Goal: Task Accomplishment & Management: Complete application form

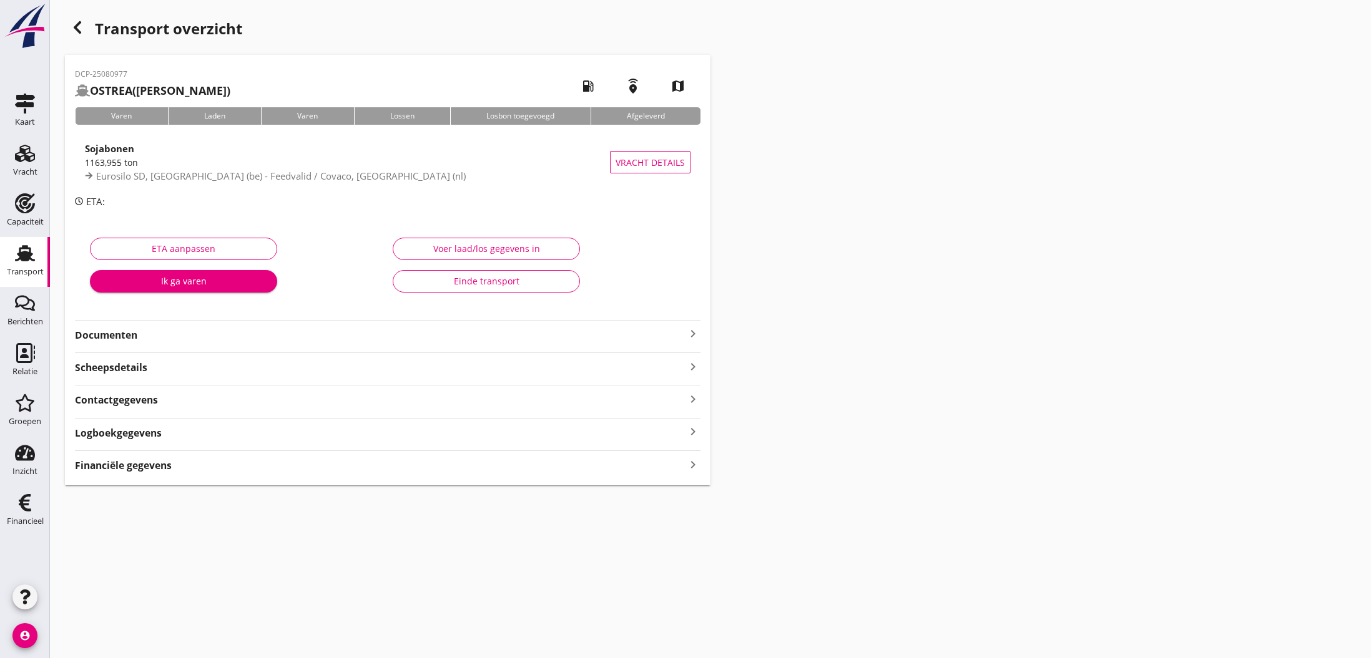
click at [688, 462] on icon "keyboard_arrow_right" at bounding box center [692, 464] width 15 height 17
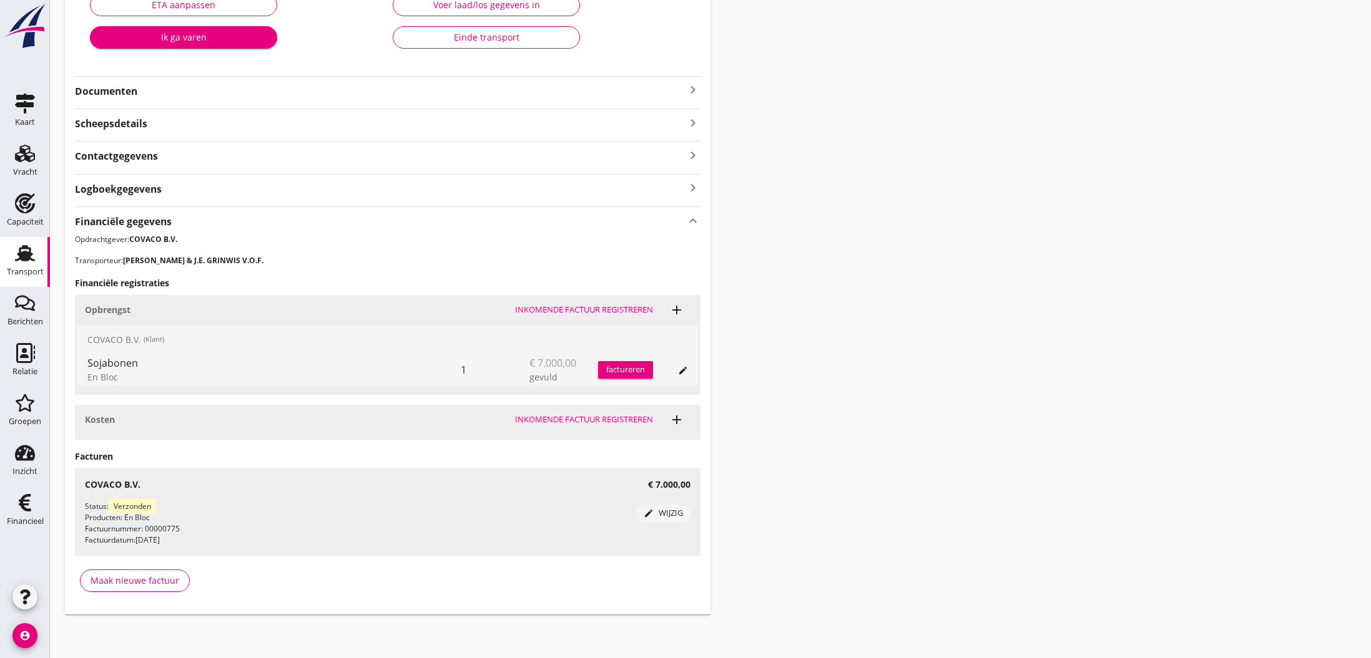
scroll to position [243, 0]
click at [128, 579] on div "Maak nieuwe factuur" at bounding box center [134, 581] width 89 height 13
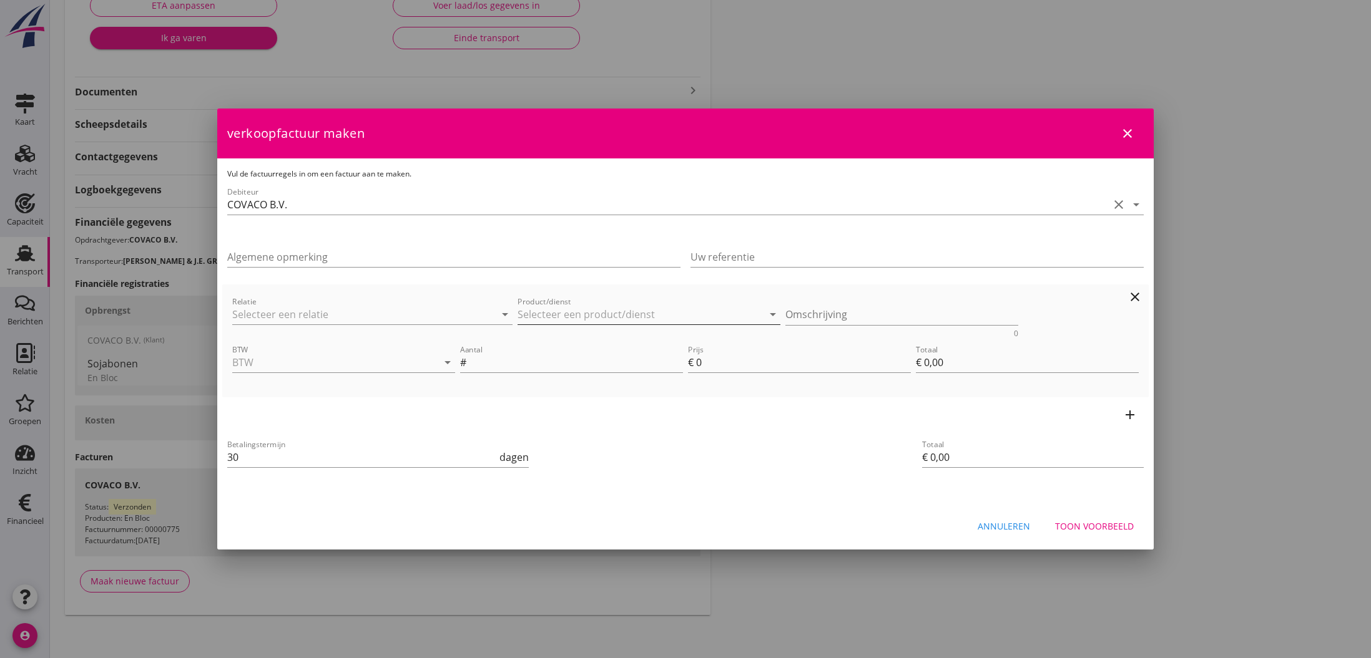
click at [545, 313] on input "Product/dienst" at bounding box center [639, 315] width 245 height 20
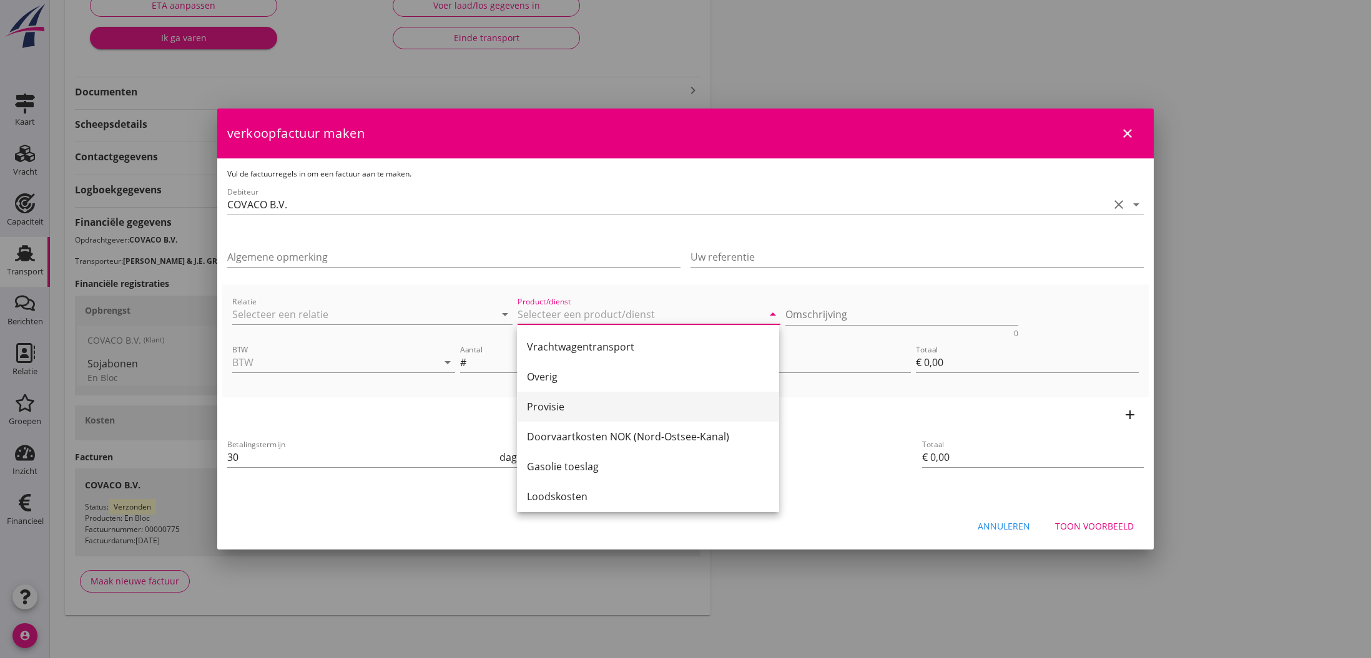
scroll to position [390, 0]
click at [562, 404] on div "Provisie" at bounding box center [648, 404] width 242 height 15
type input "Provisie"
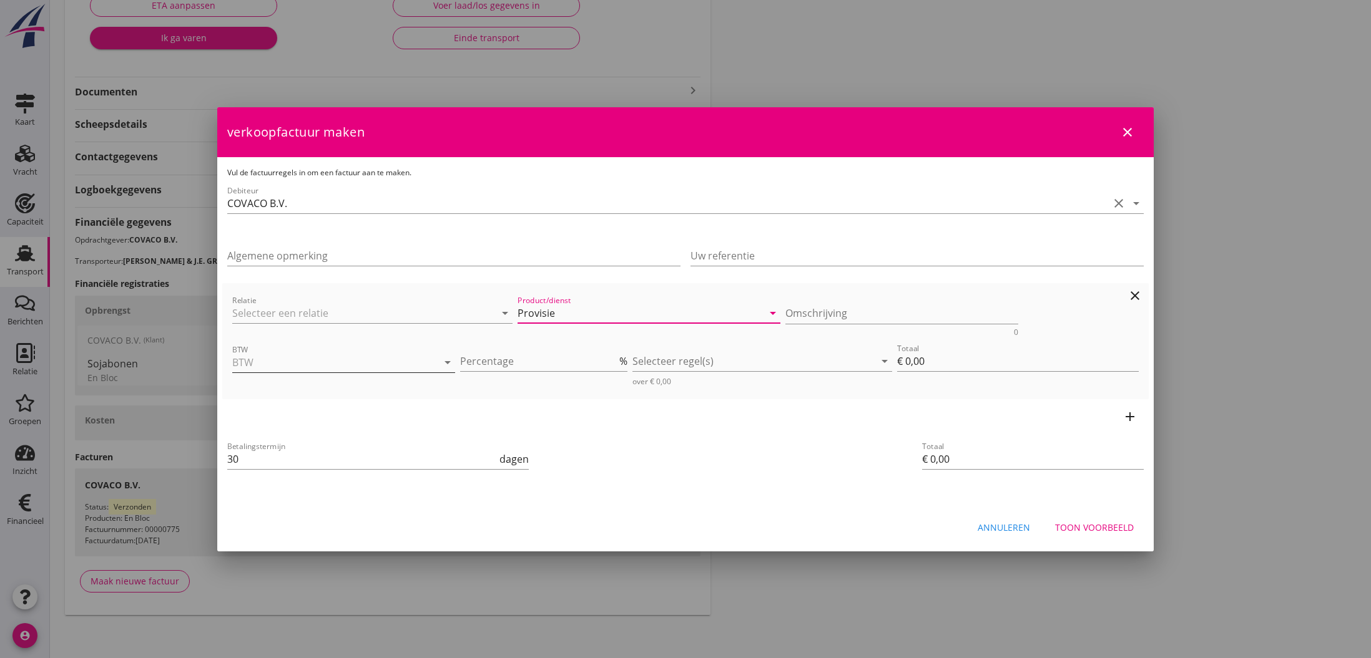
click at [361, 367] on input "BTW" at bounding box center [326, 363] width 188 height 20
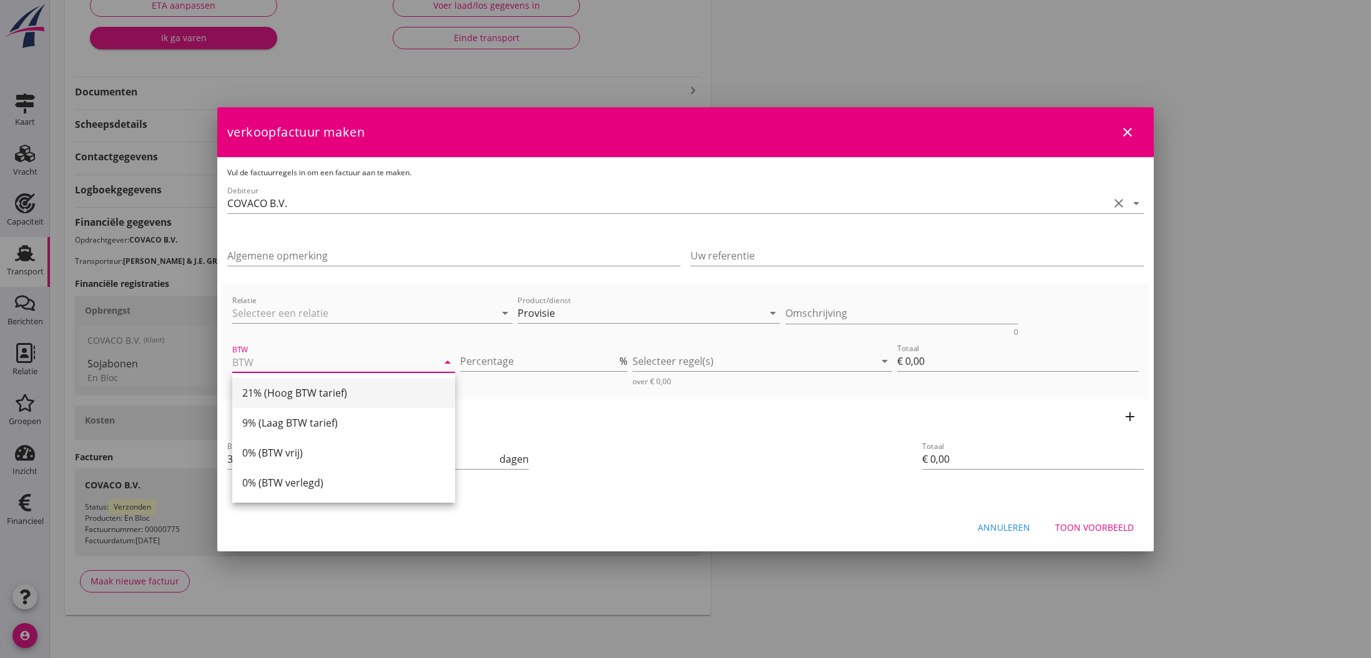
click at [352, 388] on div "21% (Hoog BTW tarief)" at bounding box center [343, 393] width 203 height 15
type input "21% (Hoog BTW tarief)"
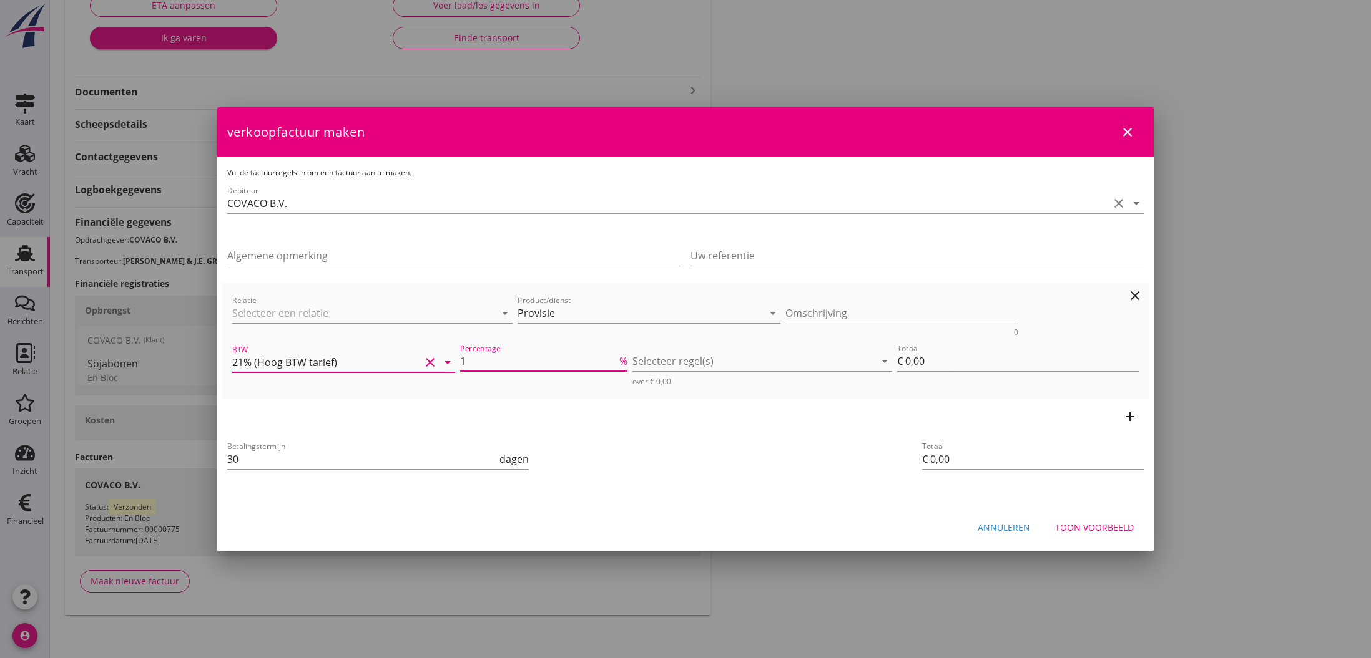
click at [617, 357] on input "1" at bounding box center [538, 361] width 157 height 20
click at [617, 357] on input "2" at bounding box center [538, 361] width 157 height 20
click at [617, 357] on input "3" at bounding box center [538, 361] width 157 height 20
click at [617, 357] on input "4" at bounding box center [538, 361] width 157 height 20
click at [617, 357] on input "5" at bounding box center [538, 361] width 157 height 20
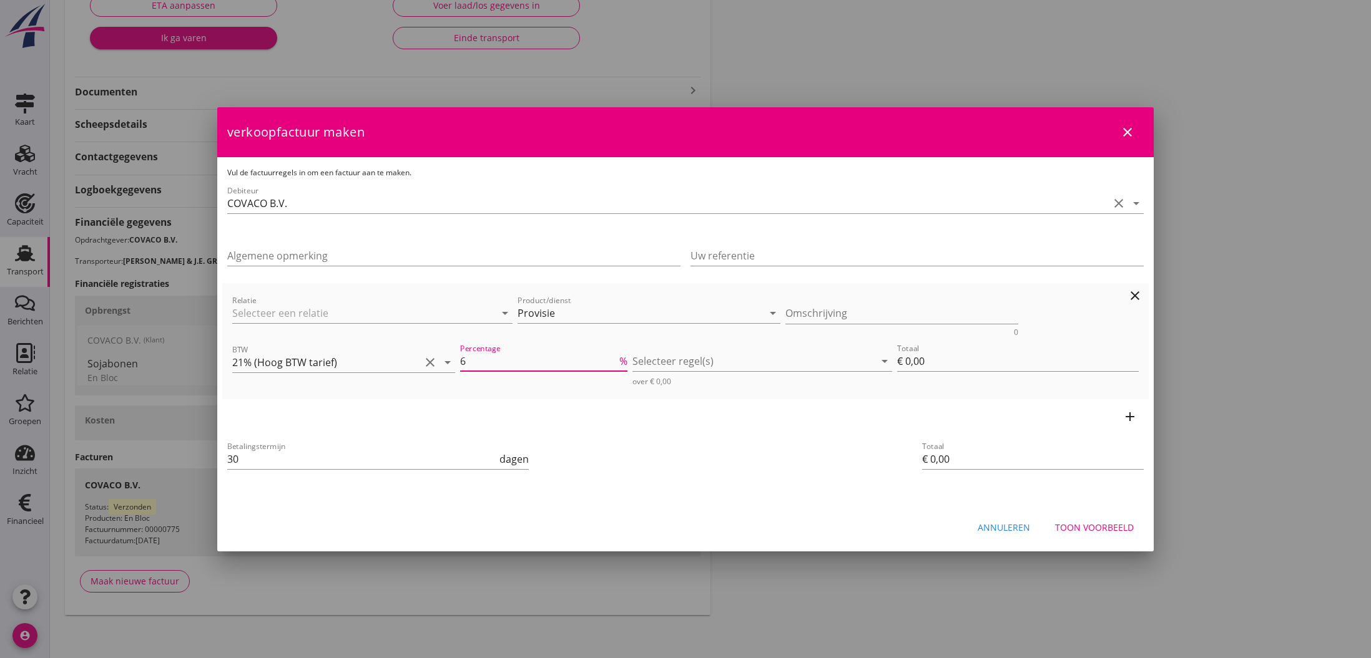
click at [617, 357] on input "6" at bounding box center [538, 361] width 157 height 20
click at [617, 357] on input "7" at bounding box center [538, 361] width 157 height 20
type input "8"
click at [617, 357] on input "8" at bounding box center [538, 361] width 157 height 20
click at [648, 363] on div at bounding box center [753, 361] width 242 height 20
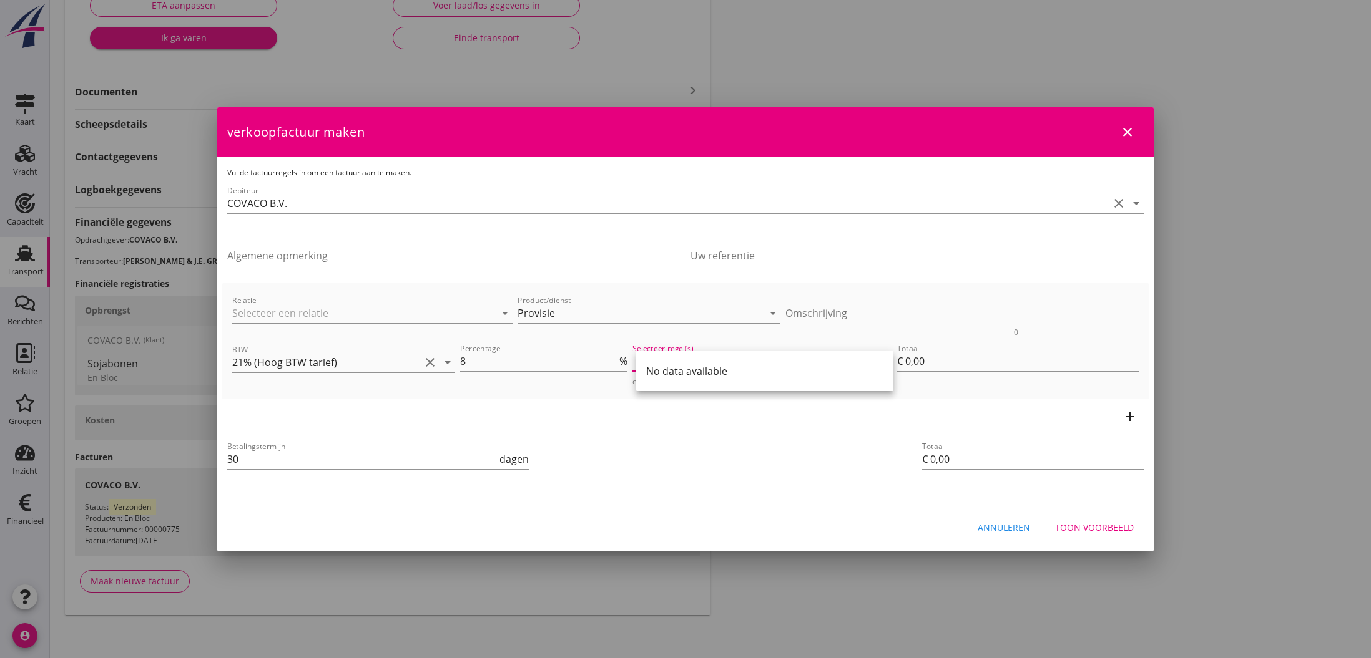
click at [693, 378] on div "No data available" at bounding box center [764, 371] width 237 height 15
drag, startPoint x: 927, startPoint y: 391, endPoint x: 906, endPoint y: 371, distance: 29.6
click at [927, 391] on div "Relatie arrow_drop_down Product/dienst Provisie arrow_drop_down Omschrijving 0 …" at bounding box center [685, 341] width 916 height 106
click at [912, 361] on input "€ 0,00" at bounding box center [1018, 361] width 242 height 20
click at [769, 313] on icon "arrow_drop_down" at bounding box center [772, 313] width 15 height 15
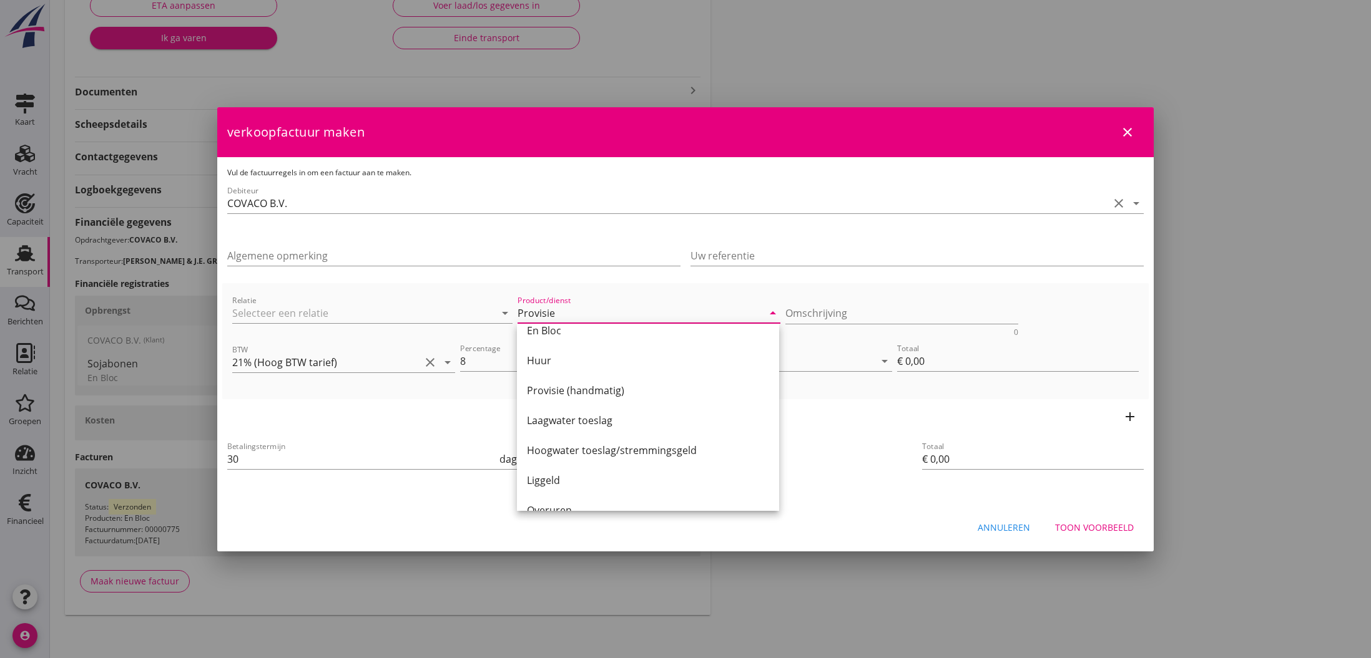
scroll to position [37, 0]
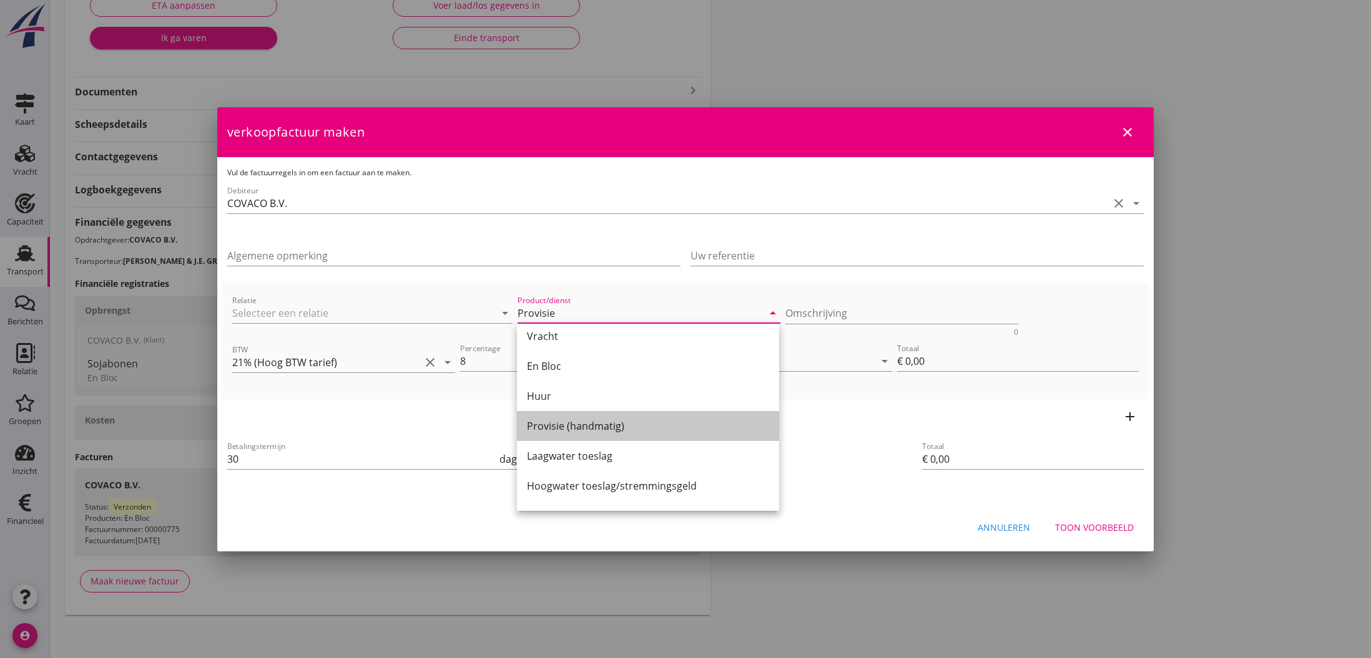
click at [607, 426] on div "Provisie (handmatig)" at bounding box center [648, 426] width 242 height 15
type input "Provisie (handmatig)"
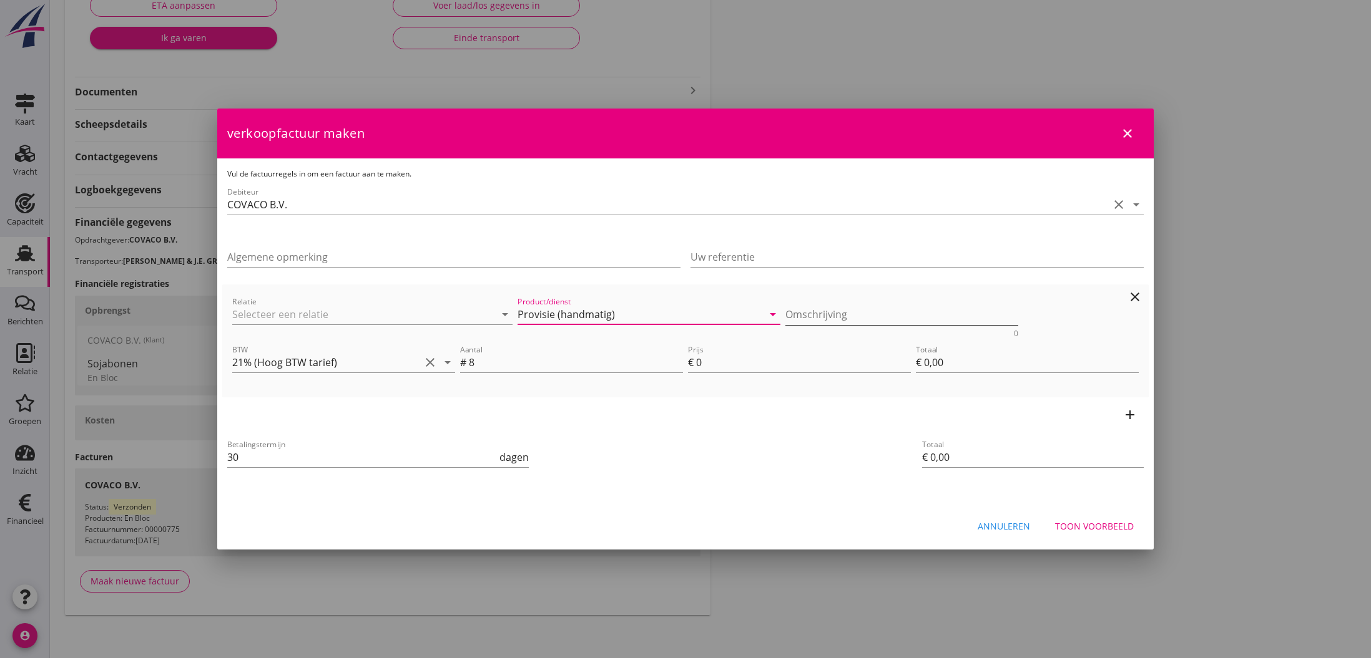
click at [794, 317] on textarea "Omschrijving" at bounding box center [901, 315] width 233 height 21
drag, startPoint x: 471, startPoint y: 364, endPoint x: 478, endPoint y: 364, distance: 6.9
click at [477, 364] on input "8" at bounding box center [576, 363] width 214 height 20
click at [863, 315] on textarea "Fee 8 %" at bounding box center [901, 315] width 233 height 21
type textarea "Fee 8 % van € 7.000,--"
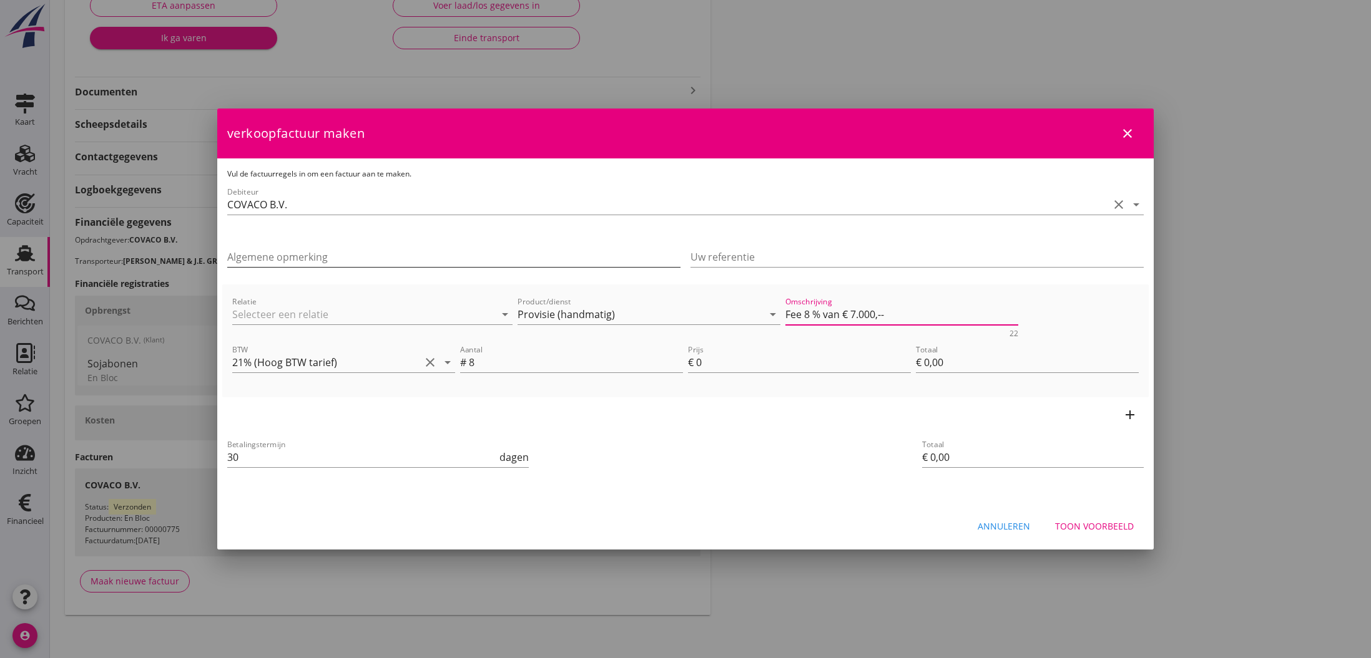
click at [563, 258] on input "Algemene opmerking" at bounding box center [453, 257] width 453 height 20
type input "Fee van factuur 0775"
click at [475, 364] on input "8" at bounding box center [576, 363] width 214 height 20
type input "1"
click at [696, 364] on input "0" at bounding box center [803, 363] width 215 height 20
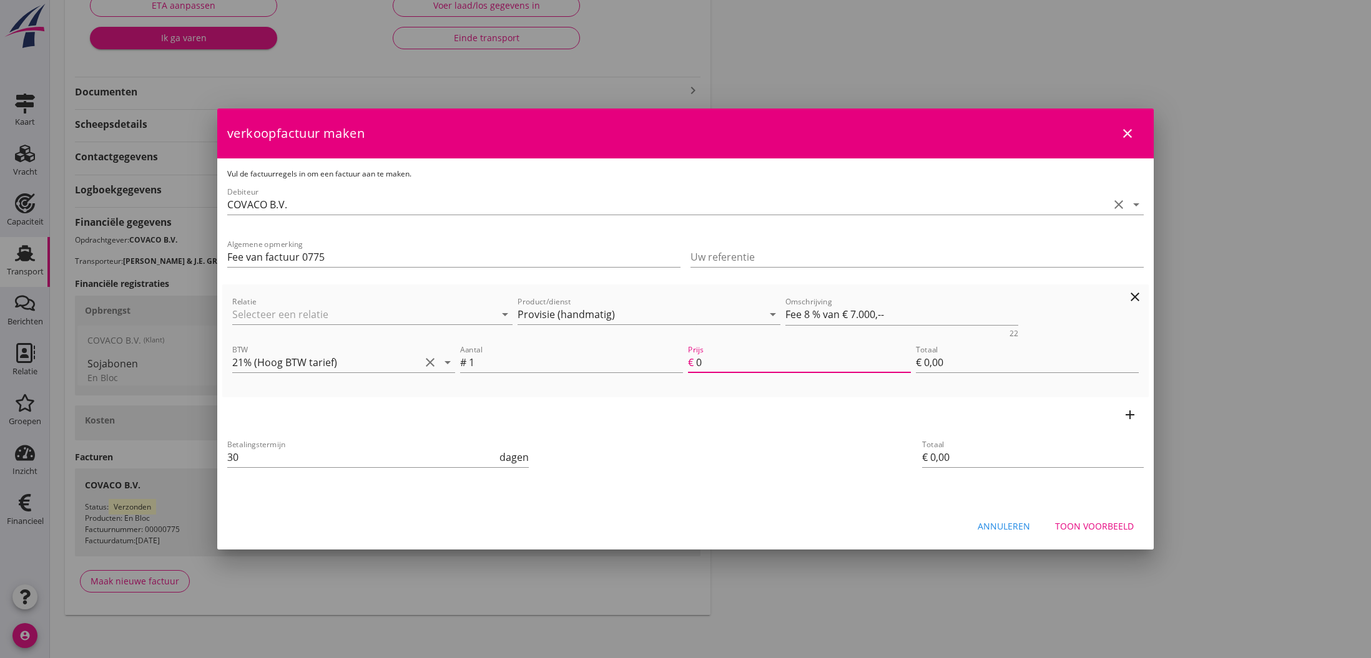
click at [701, 364] on input "0" at bounding box center [803, 363] width 215 height 20
type input "€ 5,00"
type input "5"
type input "€ 56,00"
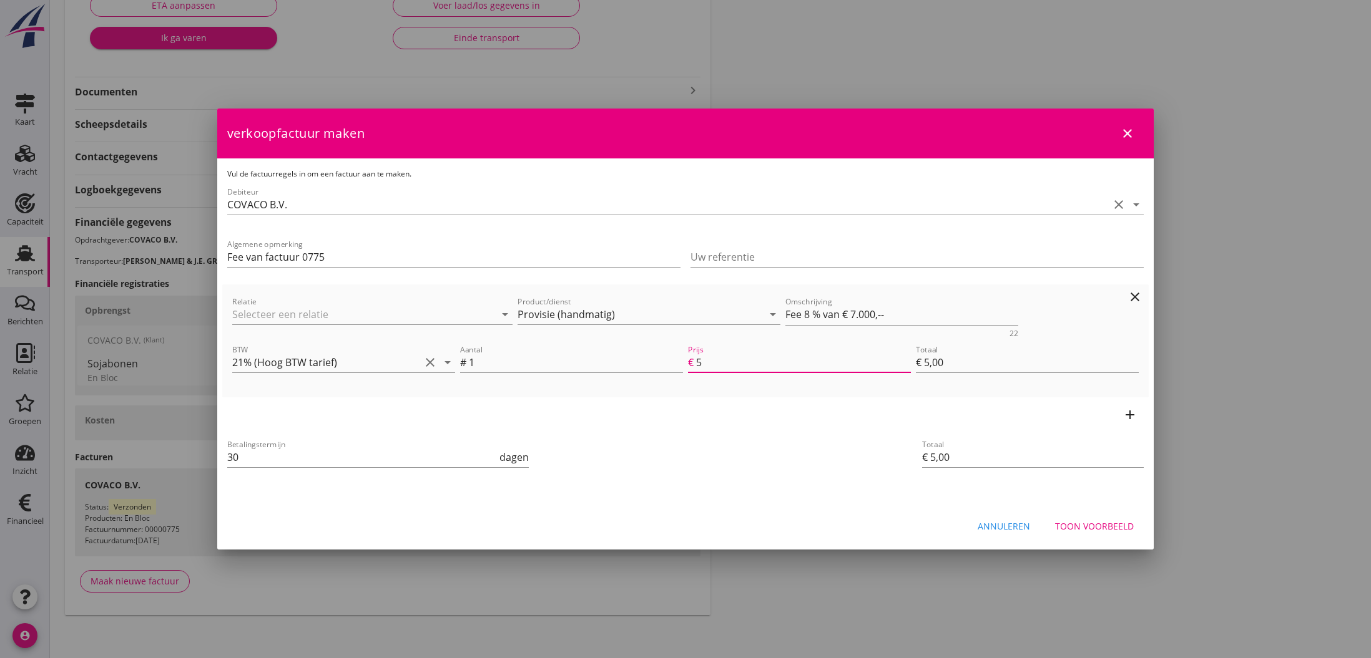
type input "€ 56,00"
type input "56"
type input "€ 560,00"
type input "560"
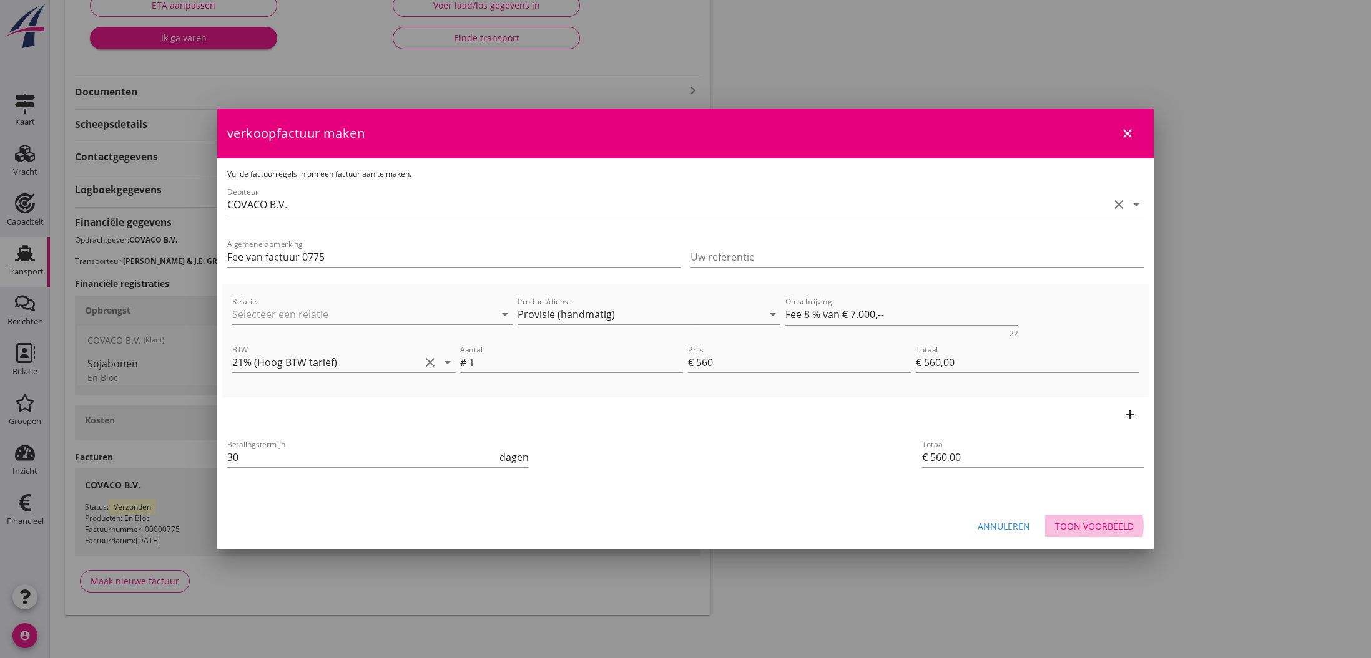
click at [1099, 529] on div "Toon voorbeeld" at bounding box center [1094, 526] width 79 height 13
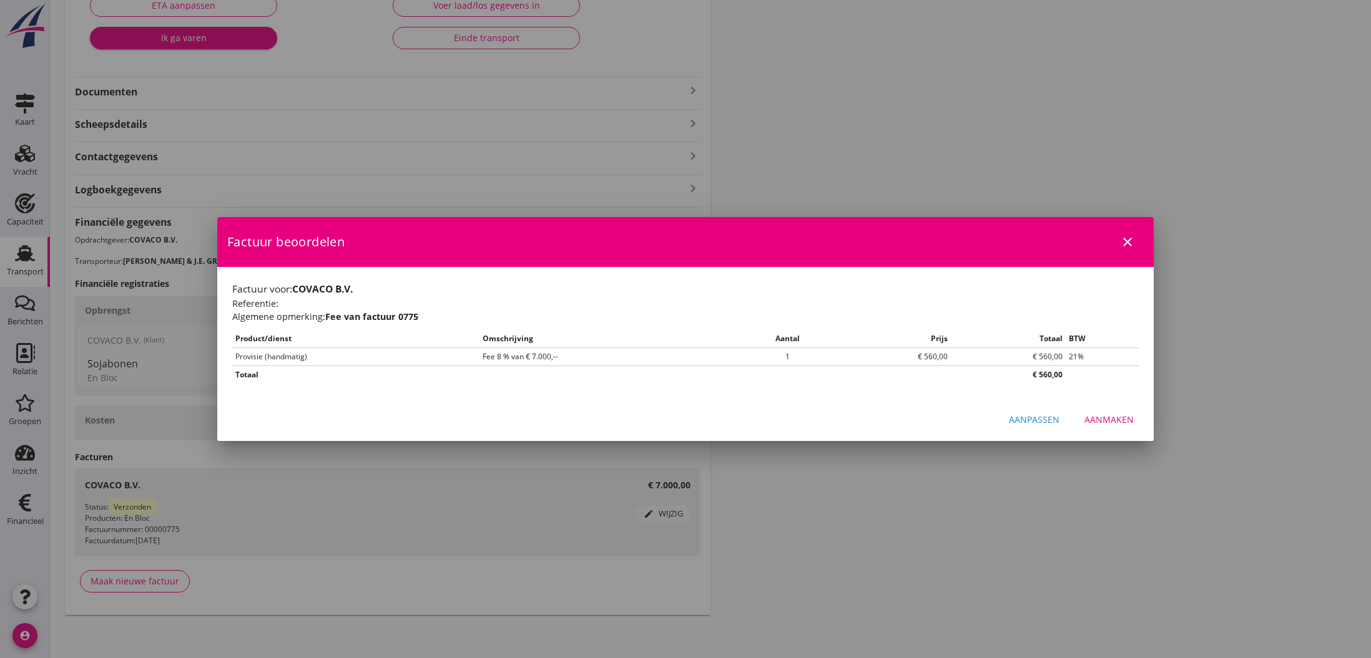
click at [1106, 422] on div "Aanmaken" at bounding box center [1108, 419] width 49 height 13
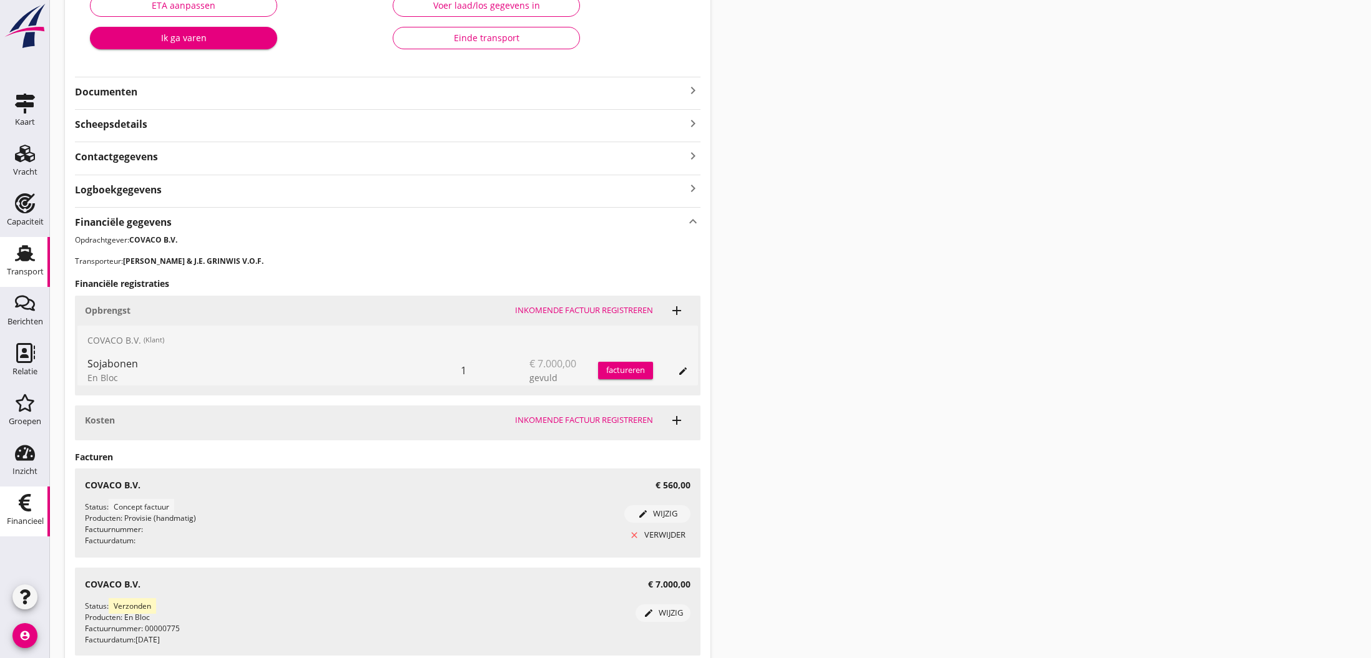
click at [27, 504] on icon "Financieel" at bounding box center [25, 503] width 20 height 20
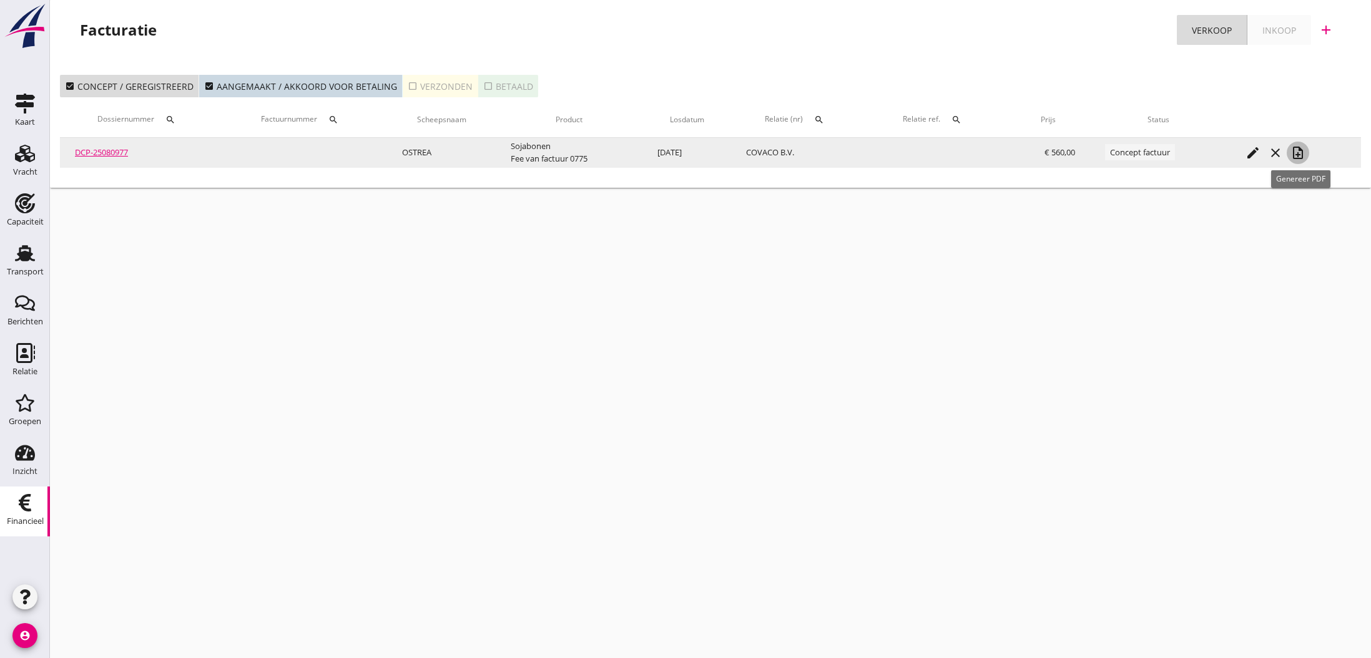
click at [1299, 155] on icon "note_add" at bounding box center [1297, 152] width 15 height 15
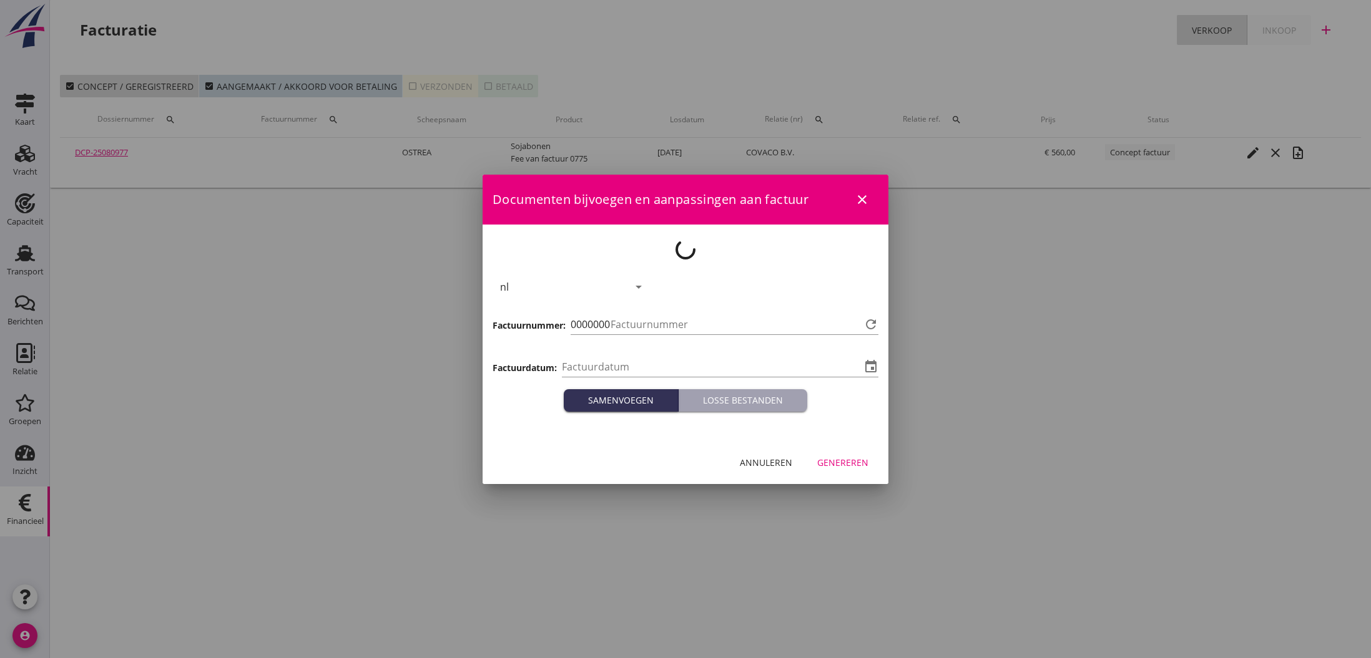
type input "[DATE]"
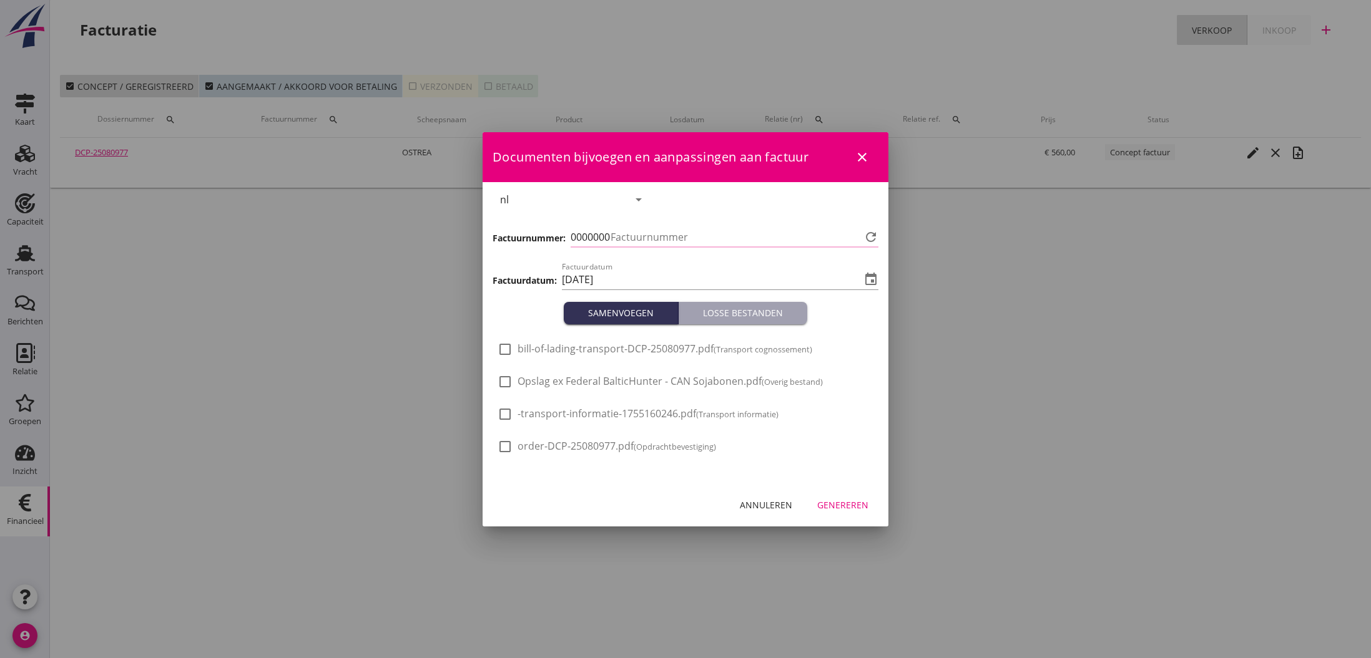
type input "776"
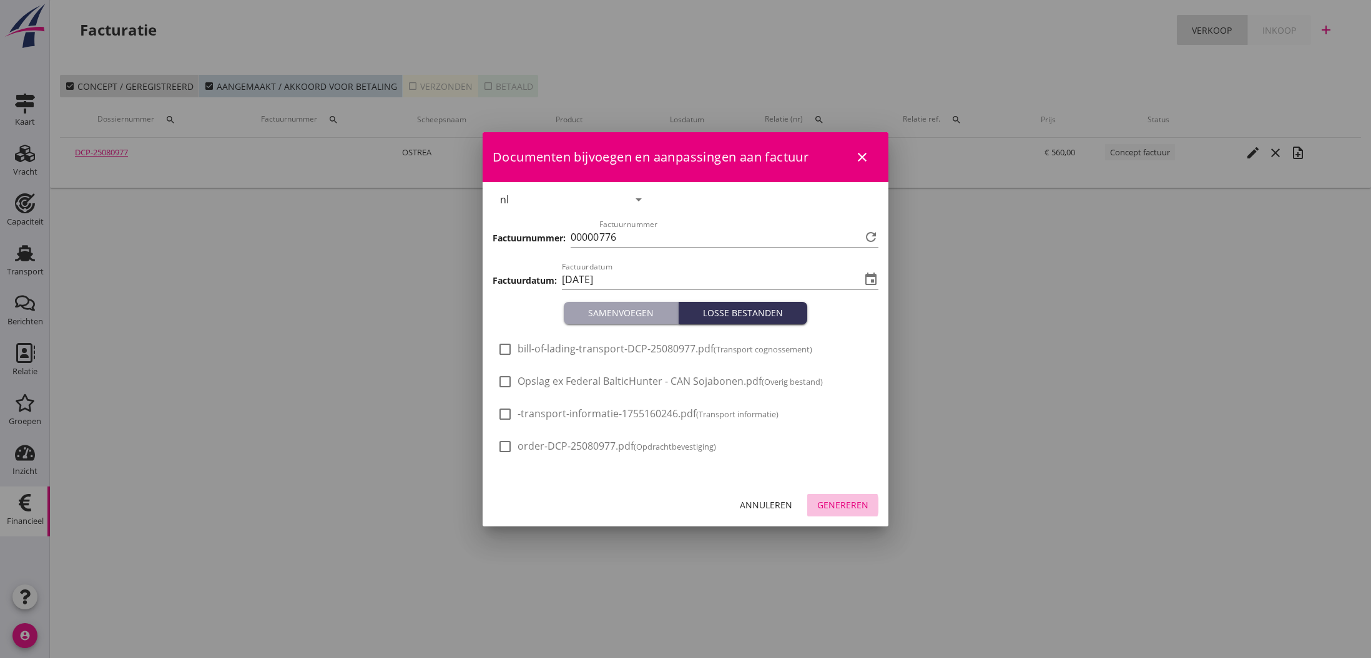
click at [851, 506] on div "Genereren" at bounding box center [842, 505] width 51 height 13
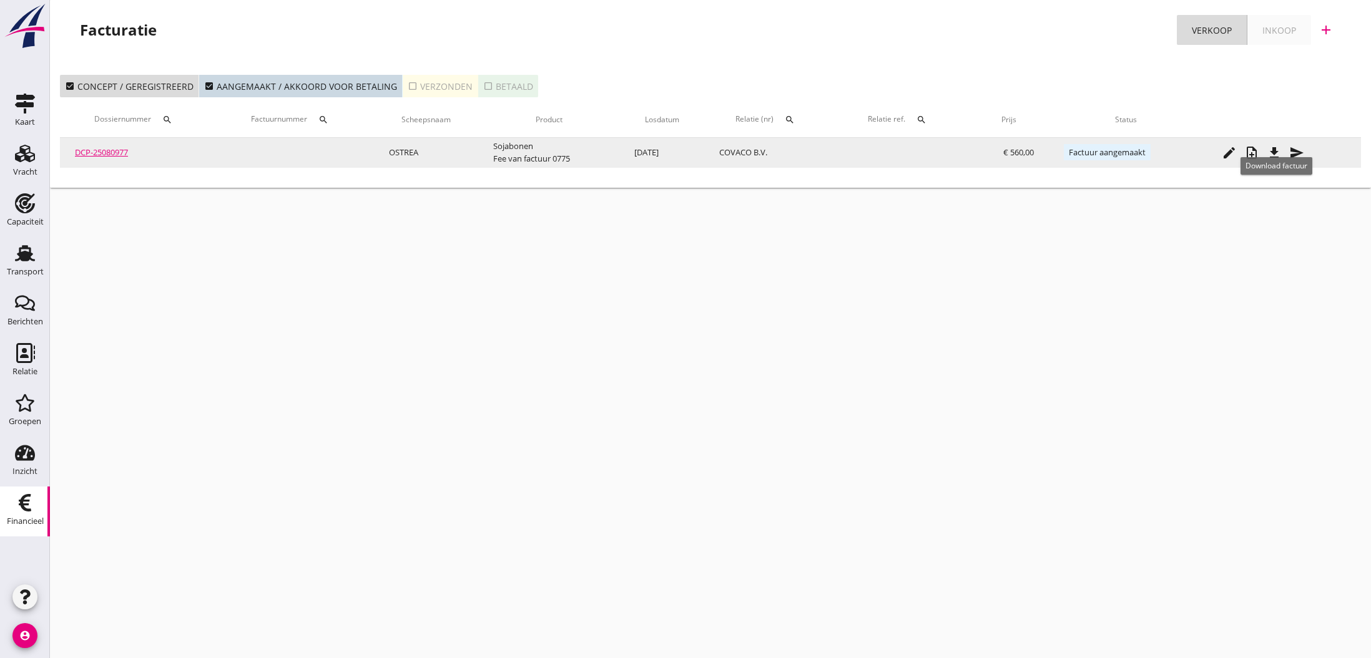
click at [1276, 153] on icon "file_download" at bounding box center [1273, 152] width 15 height 15
click at [1298, 151] on icon "send" at bounding box center [1296, 152] width 15 height 15
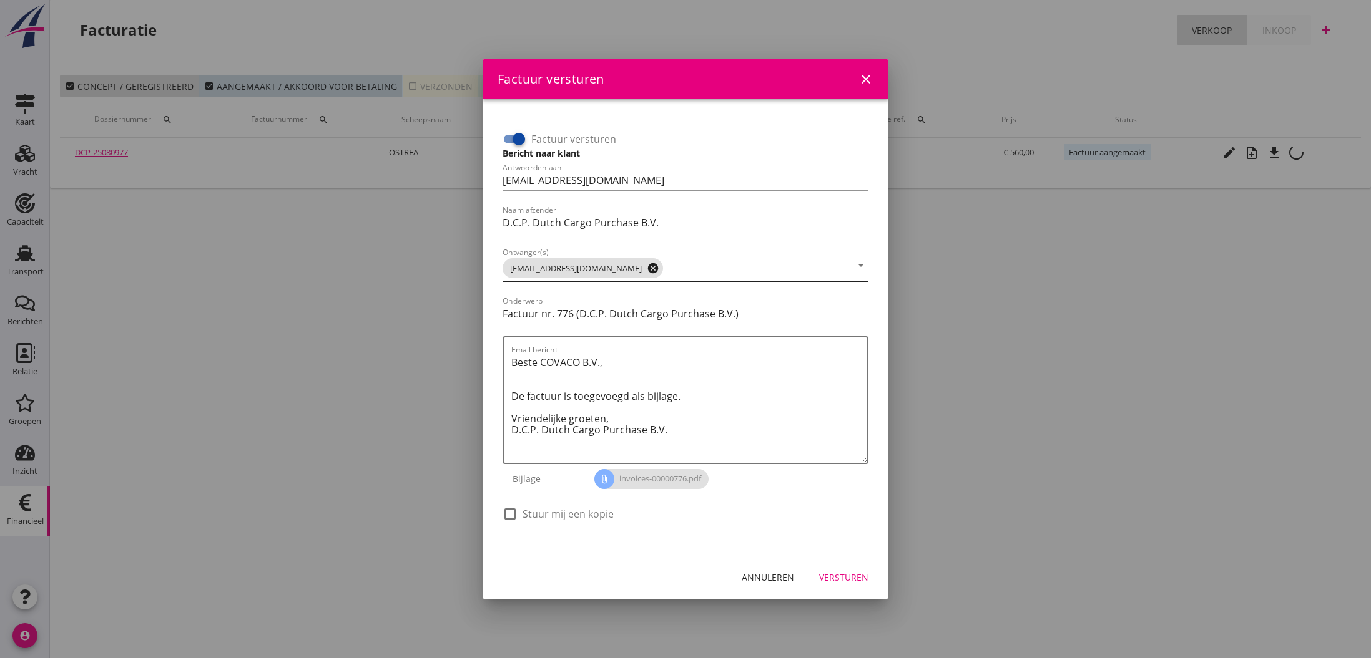
click at [647, 268] on icon "cancel" at bounding box center [653, 268] width 12 height 12
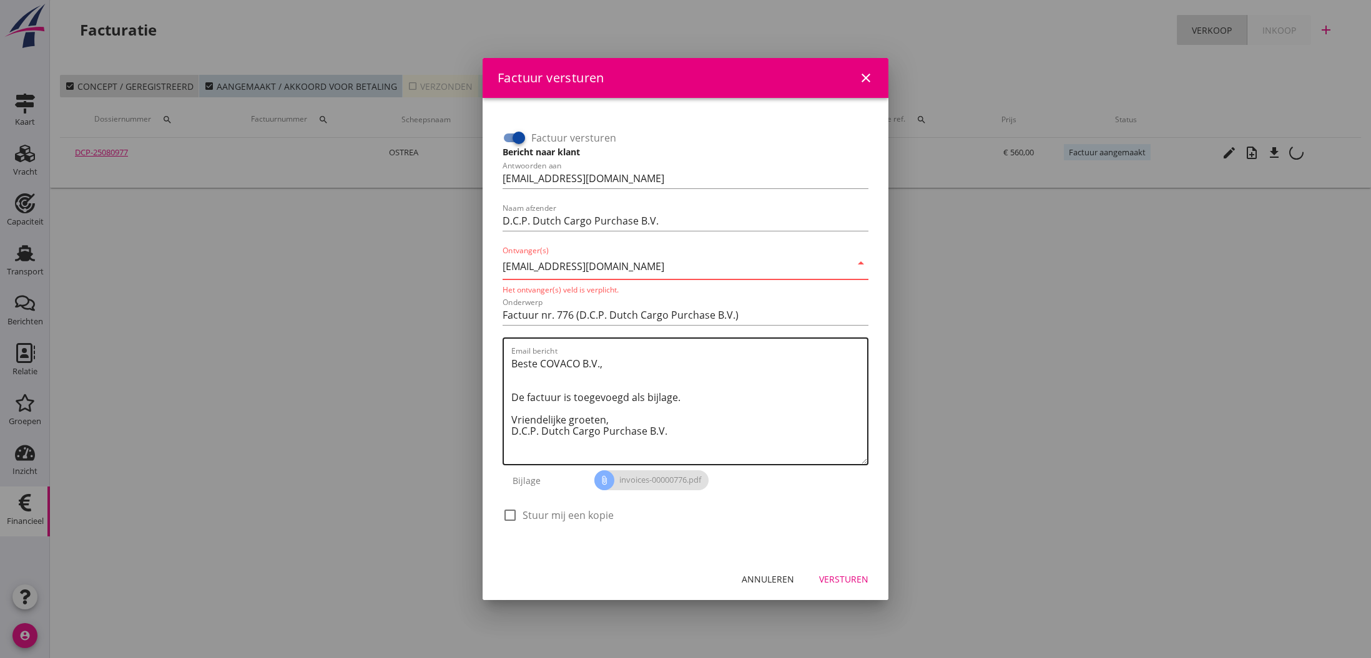
type input "[EMAIL_ADDRESS][DOMAIN_NAME]"
click at [670, 384] on textarea "Beste COVACO B.V., De factuur is toegevoegd als bijlage. Vriendelijke groeten, …" at bounding box center [689, 409] width 356 height 110
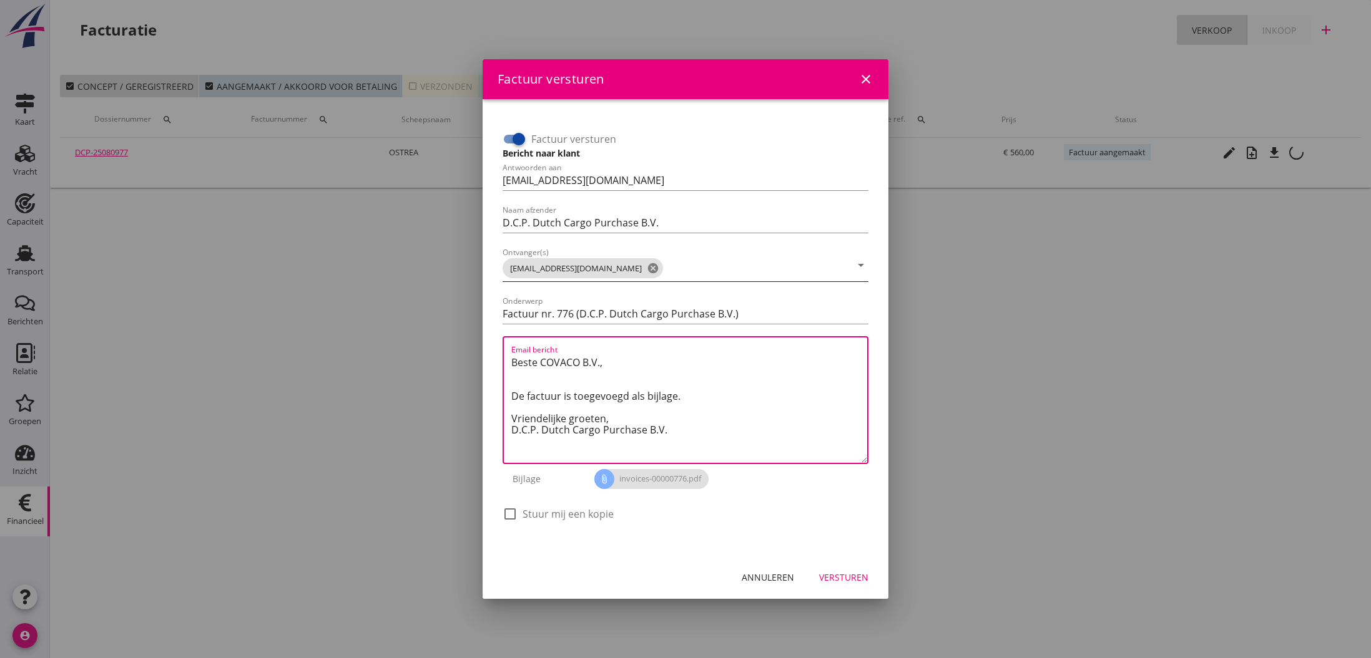
click at [838, 574] on div "Versturen" at bounding box center [843, 577] width 49 height 13
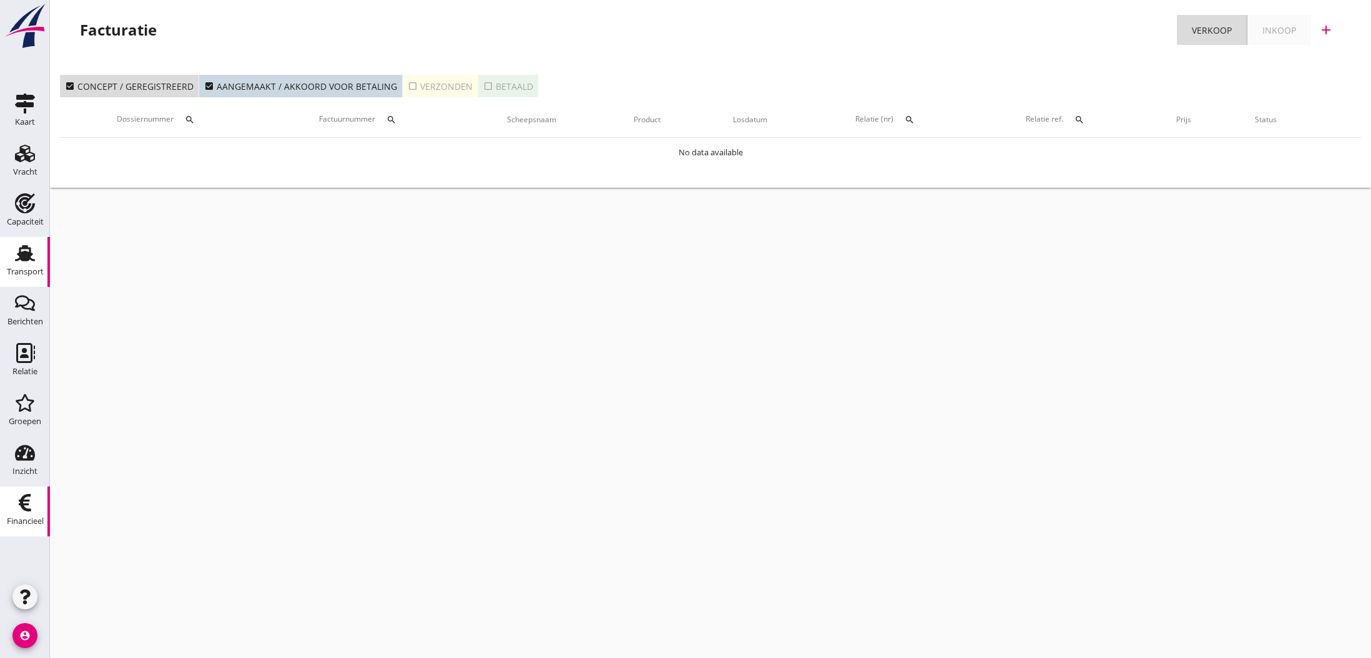
click at [24, 256] on use at bounding box center [25, 253] width 20 height 16
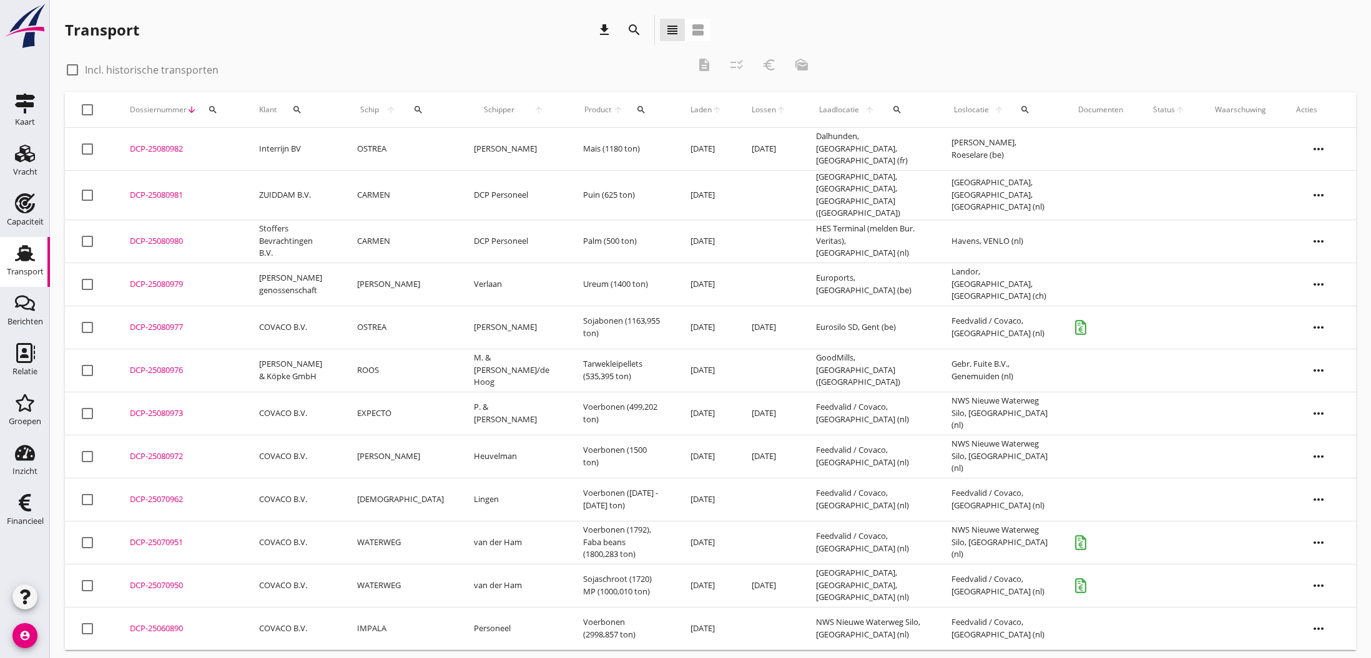
click at [159, 321] on div "DCP-25080977" at bounding box center [179, 327] width 99 height 12
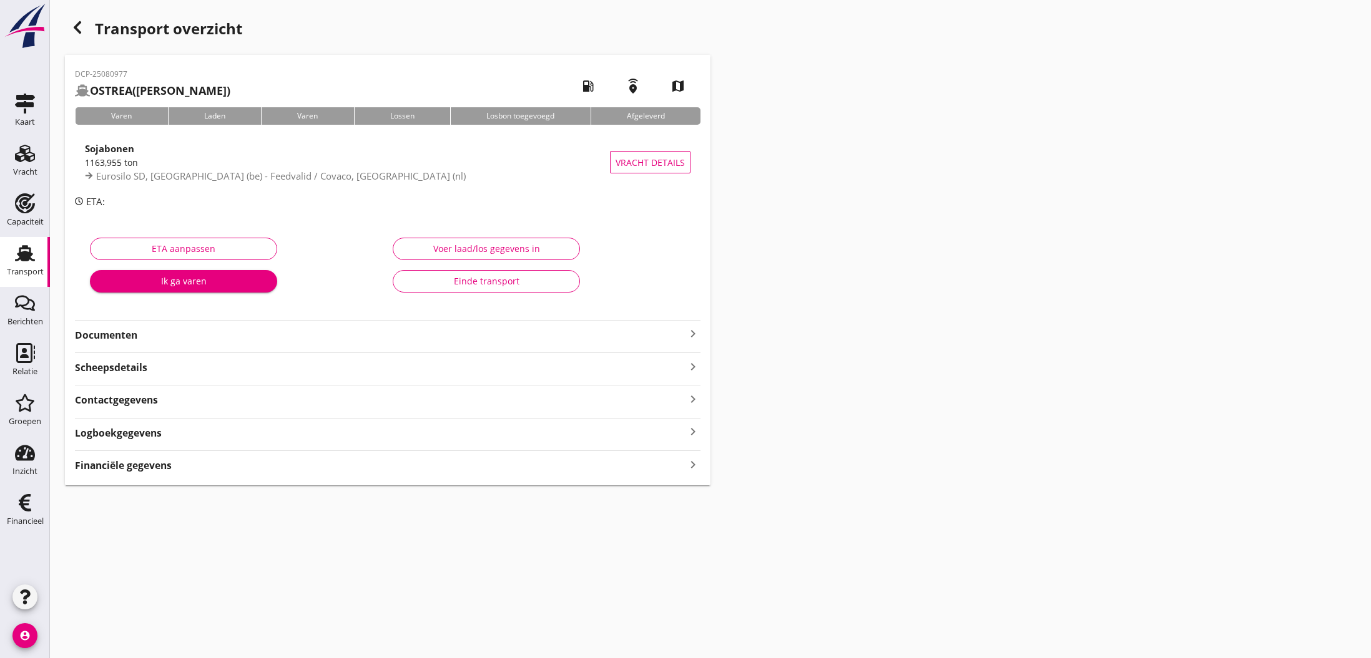
click at [486, 253] on div "Voer laad/los gegevens in" at bounding box center [486, 248] width 166 height 13
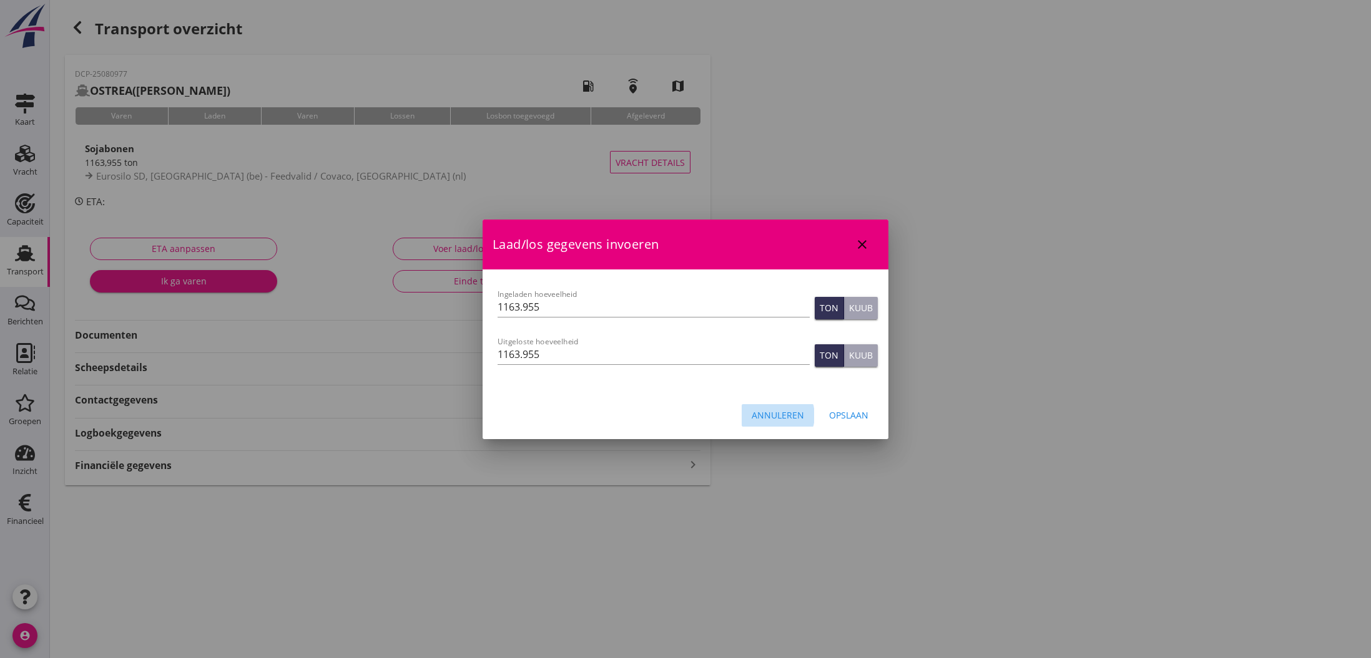
click at [780, 416] on div "Annuleren" at bounding box center [777, 415] width 52 height 13
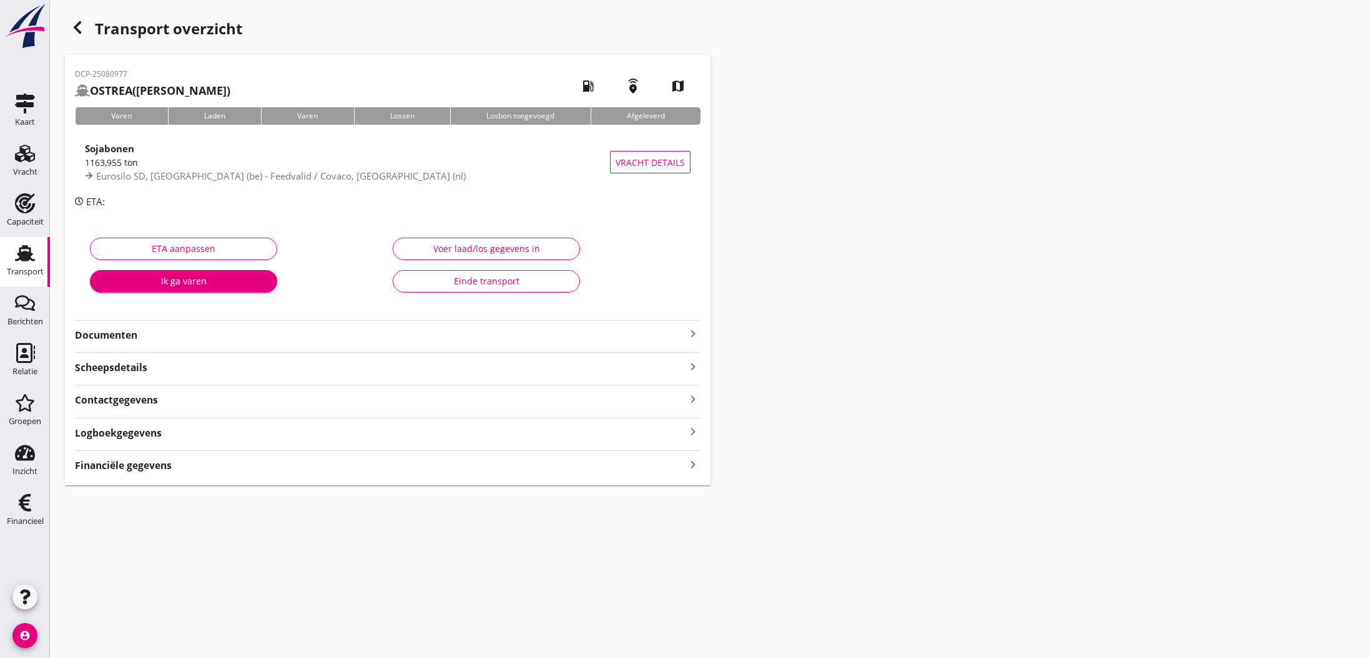
click at [517, 283] on div "Einde transport" at bounding box center [486, 281] width 166 height 13
